Goal: Transaction & Acquisition: Purchase product/service

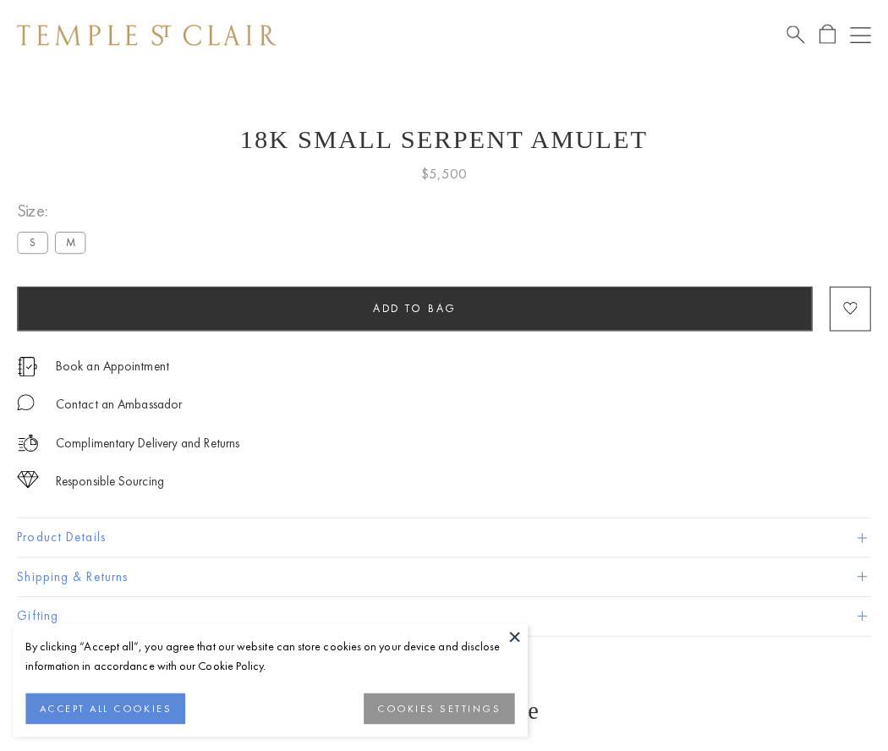
scroll to position [68, 0]
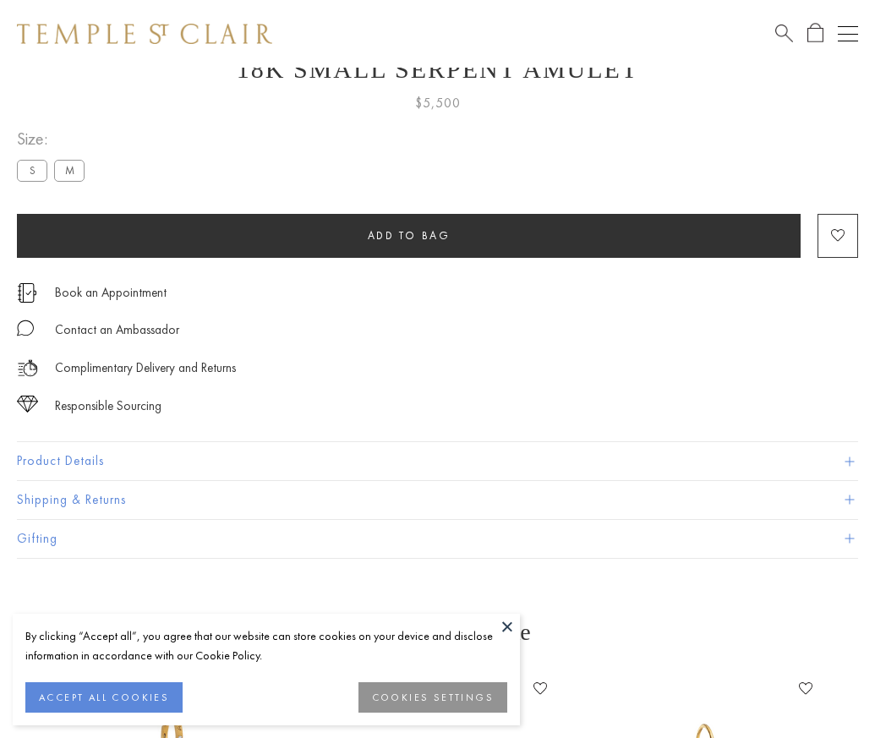
click at [408, 235] on span "Add to bag" at bounding box center [409, 235] width 83 height 14
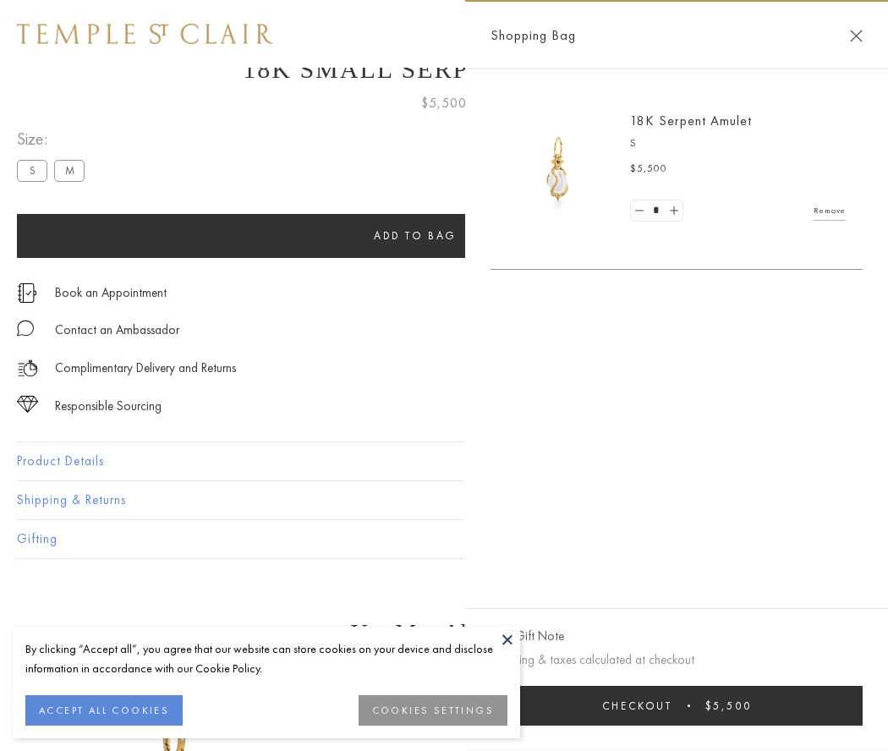
click at [676, 705] on button "Checkout $5,500" at bounding box center [676, 706] width 372 height 40
